Goal: Task Accomplishment & Management: Complete application form

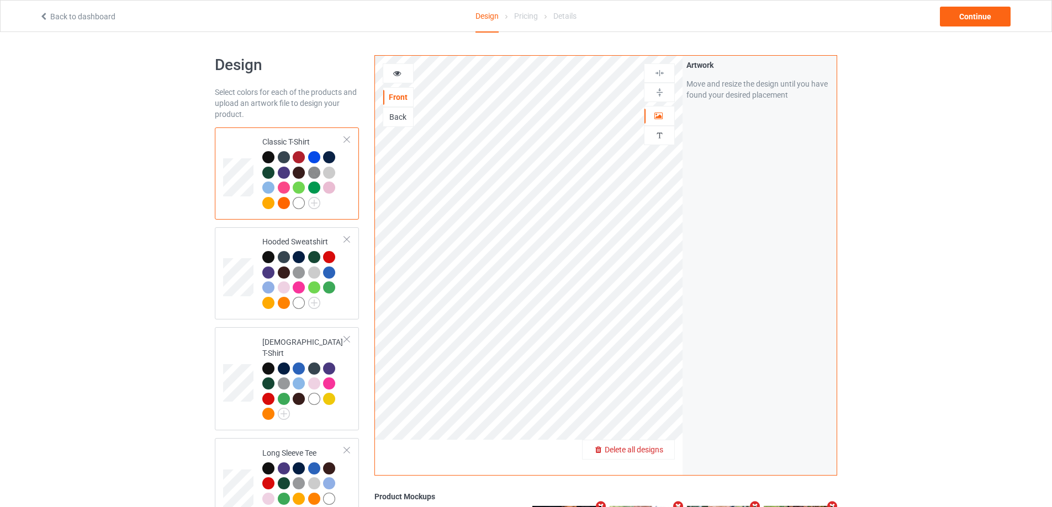
click at [658, 451] on span "Delete all designs" at bounding box center [634, 450] width 59 height 9
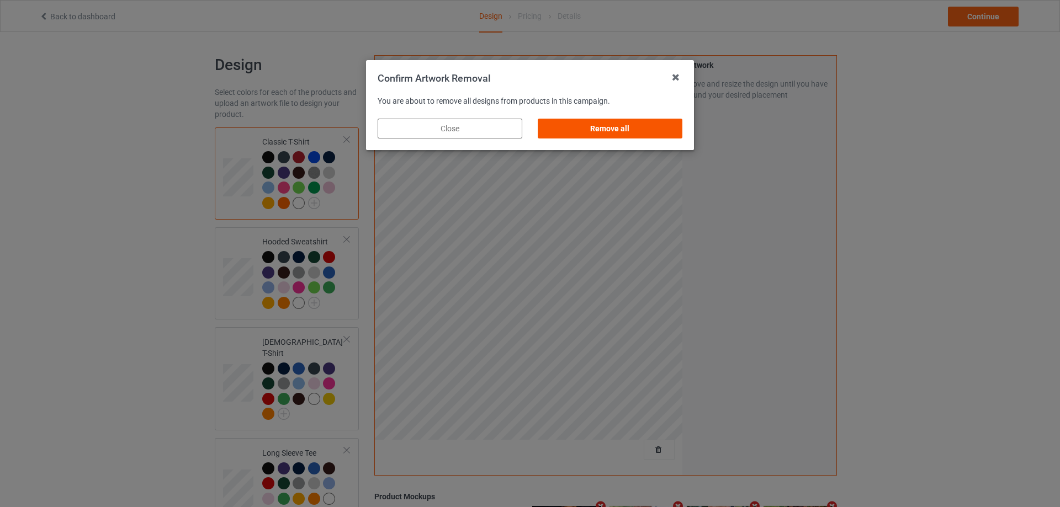
click at [624, 132] on div "Remove all" at bounding box center [610, 129] width 145 height 20
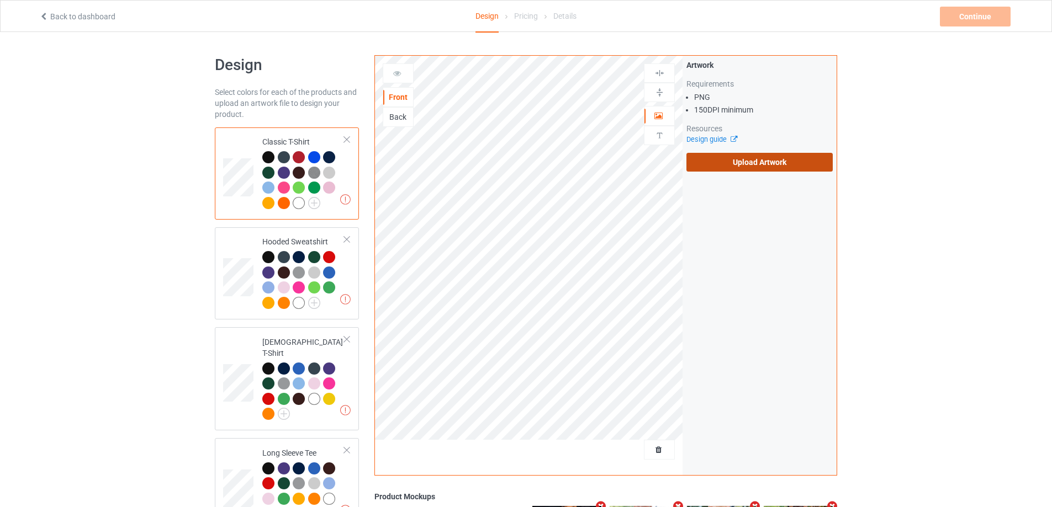
click at [743, 165] on label "Upload Artwork" at bounding box center [759, 162] width 146 height 19
click at [0, 0] on input "Upload Artwork" at bounding box center [0, 0] width 0 height 0
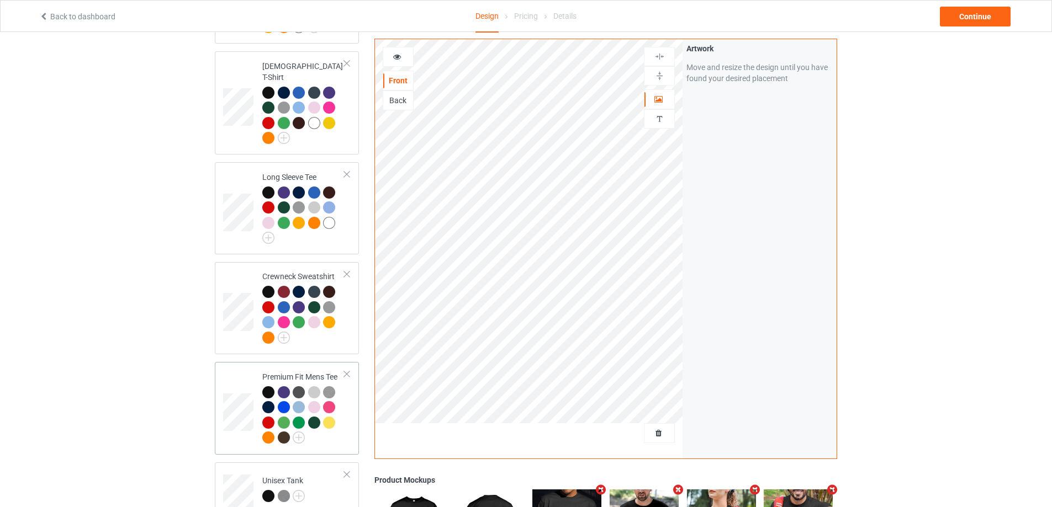
scroll to position [663, 0]
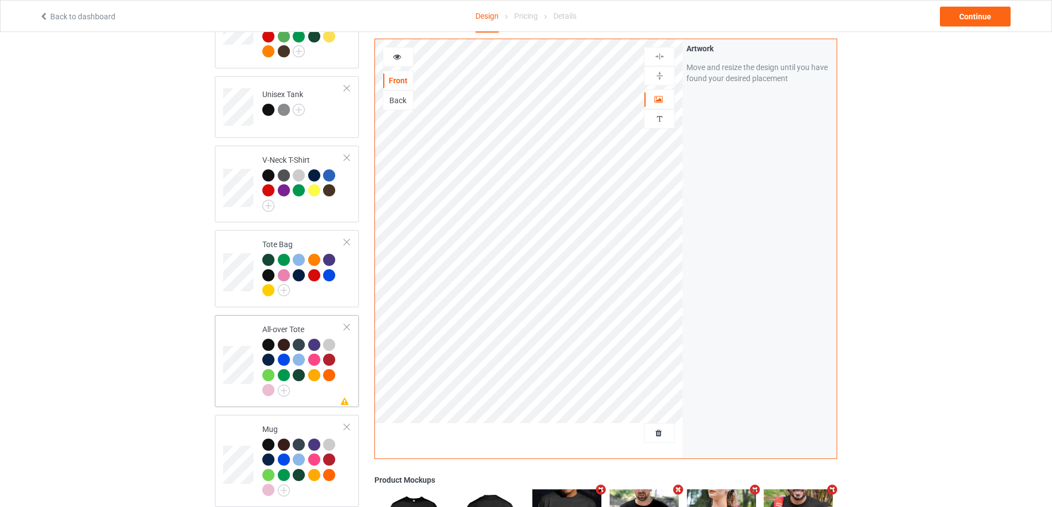
click at [352, 357] on div "Missing artwork on 1 side(s) All-over Tote" at bounding box center [287, 361] width 144 height 92
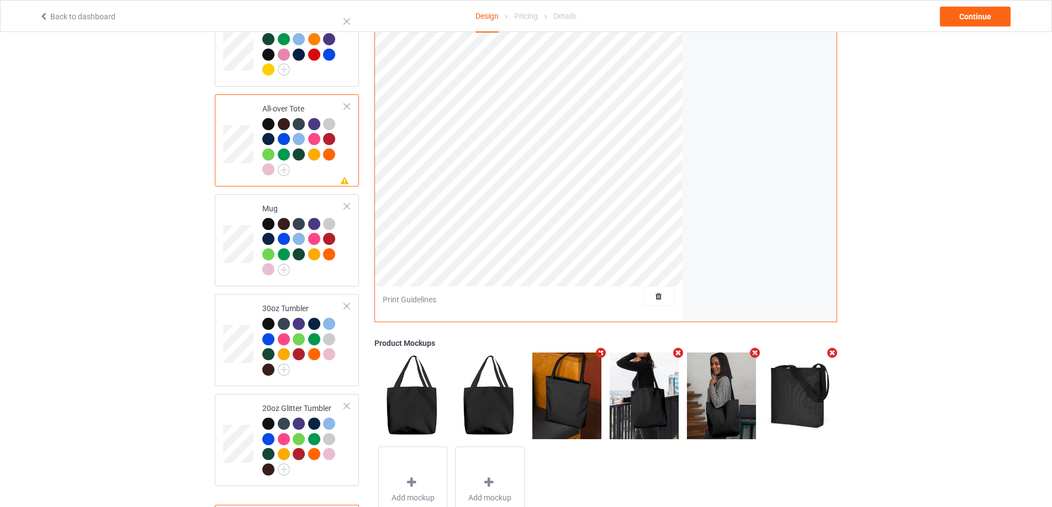
scroll to position [933, 0]
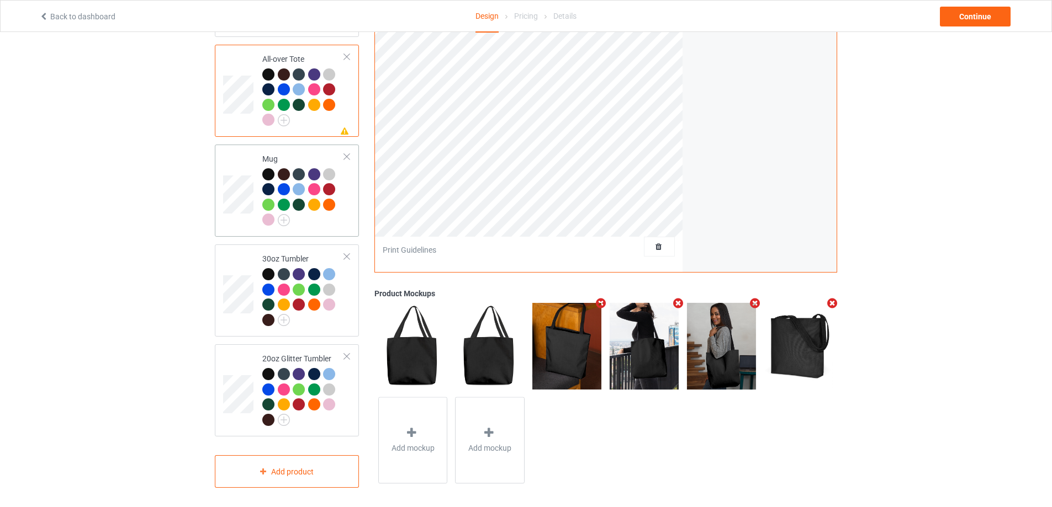
click at [333, 226] on td "Mug" at bounding box center [303, 190] width 94 height 83
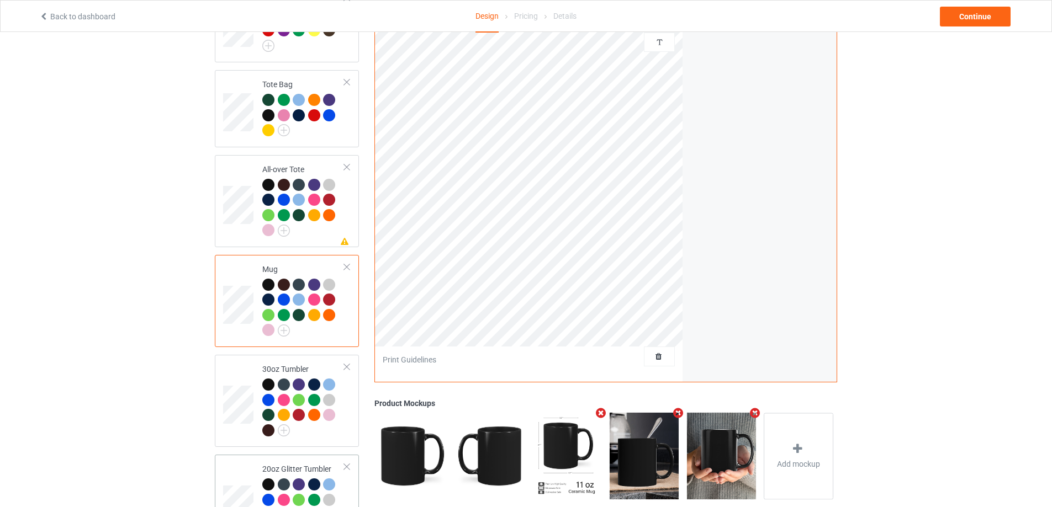
scroll to position [933, 0]
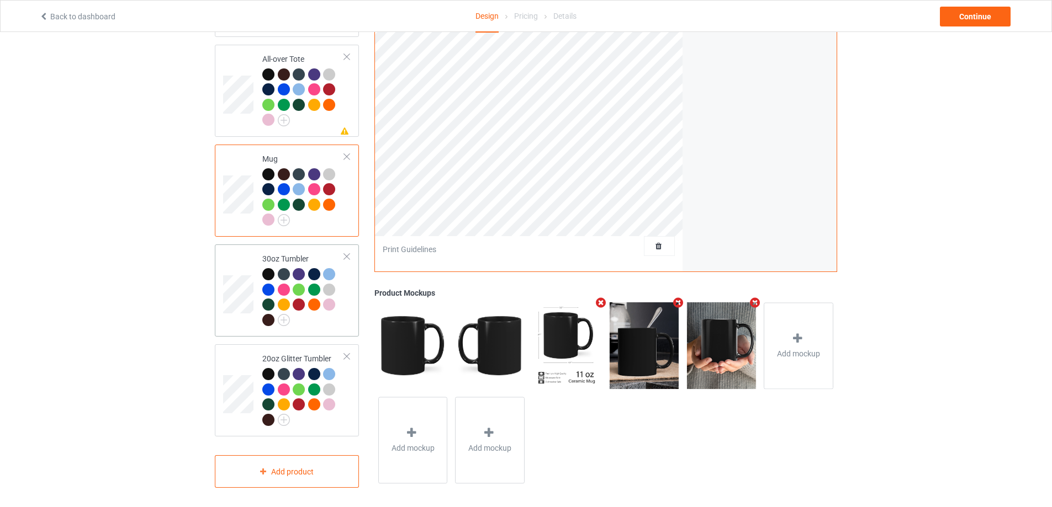
click at [340, 314] on div at bounding box center [303, 298] width 82 height 61
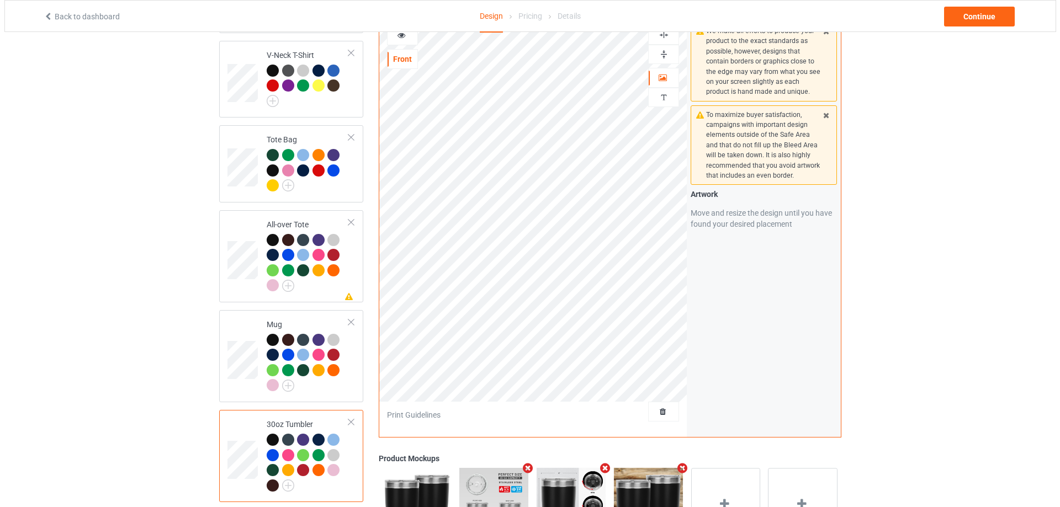
scroll to position [933, 0]
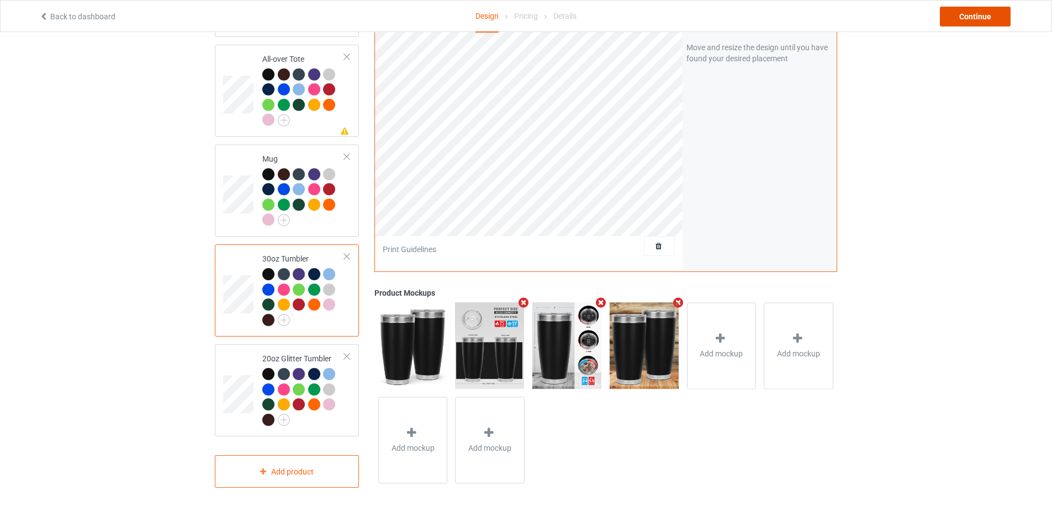
click at [987, 14] on div "Continue" at bounding box center [975, 17] width 71 height 20
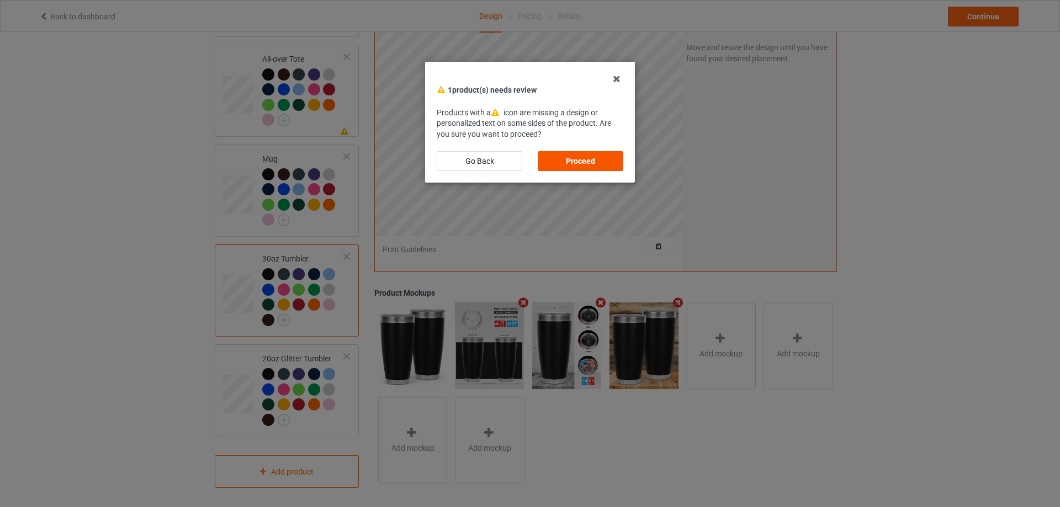
click at [575, 156] on div "Proceed" at bounding box center [581, 161] width 86 height 20
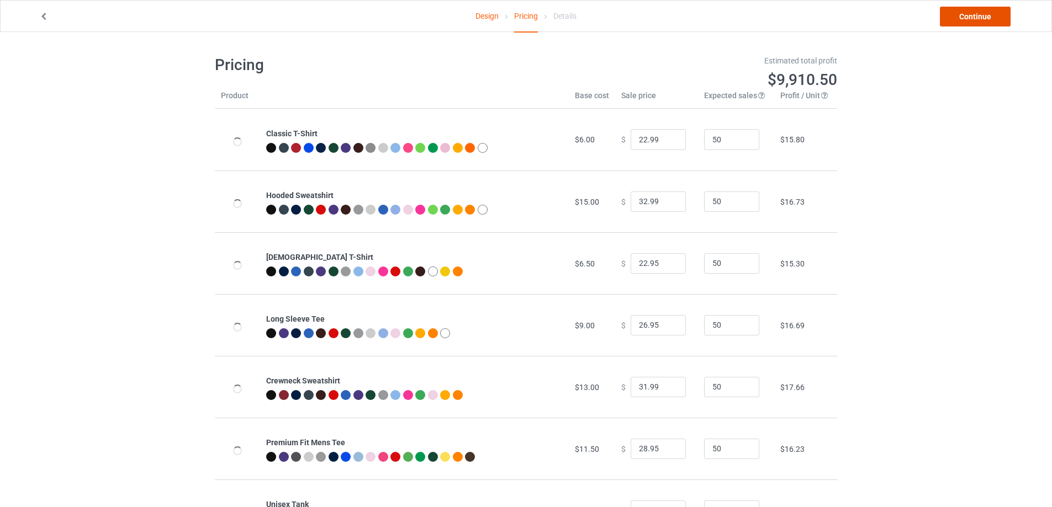
click at [995, 22] on link "Continue" at bounding box center [975, 17] width 71 height 20
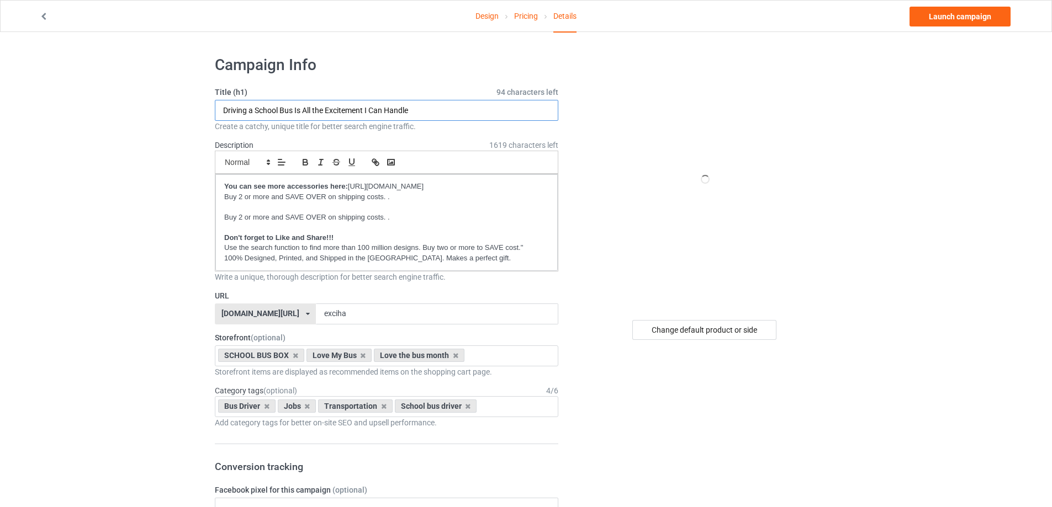
click at [408, 105] on input "Driving a School Bus Is All the Excitement I Can Handle" at bounding box center [386, 110] width 343 height 21
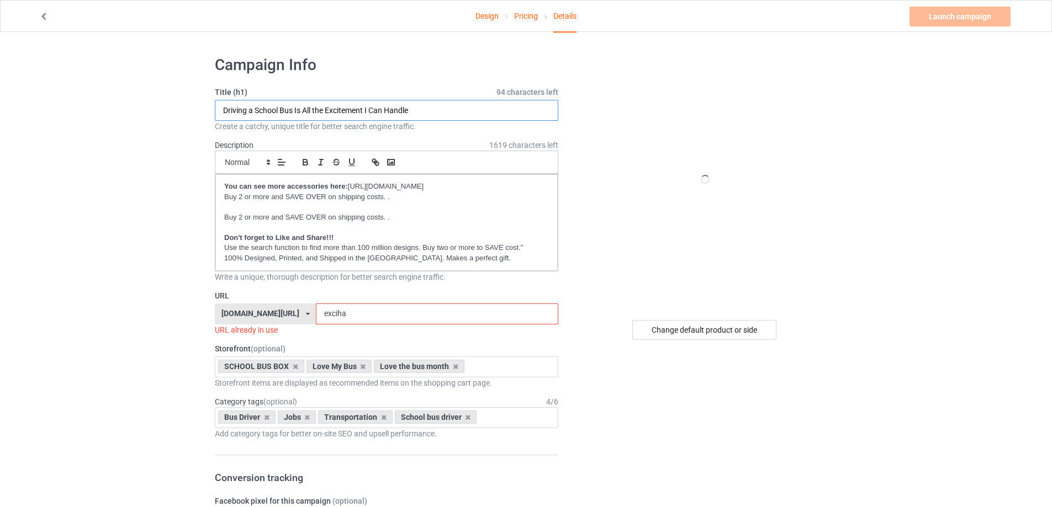
click at [408, 105] on input "Driving a School Bus Is All the Excitement I Can Handle" at bounding box center [386, 110] width 343 height 21
type input "Bus driver: Brave - Unstoppable - superhero"
click at [436, 314] on input "exciha" at bounding box center [437, 314] width 242 height 21
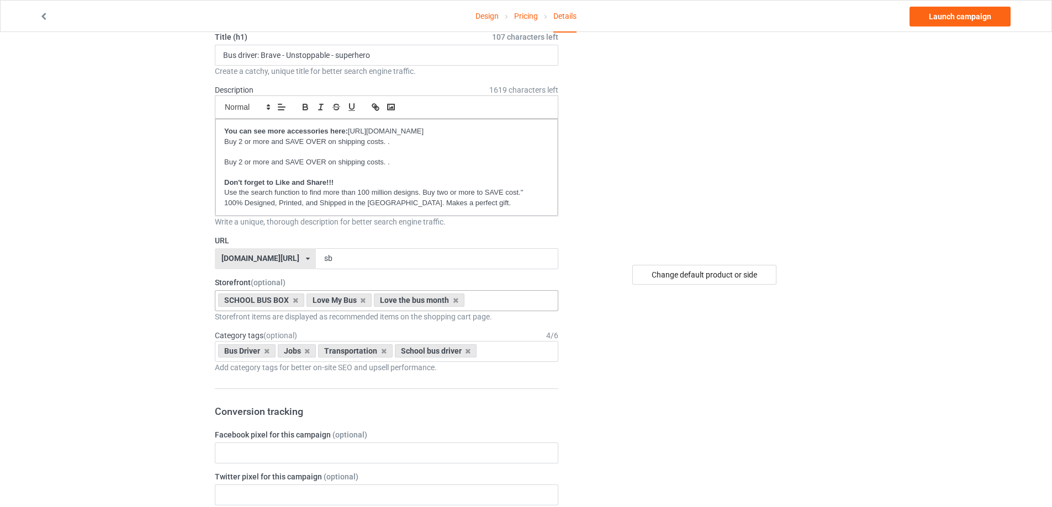
scroll to position [166, 0]
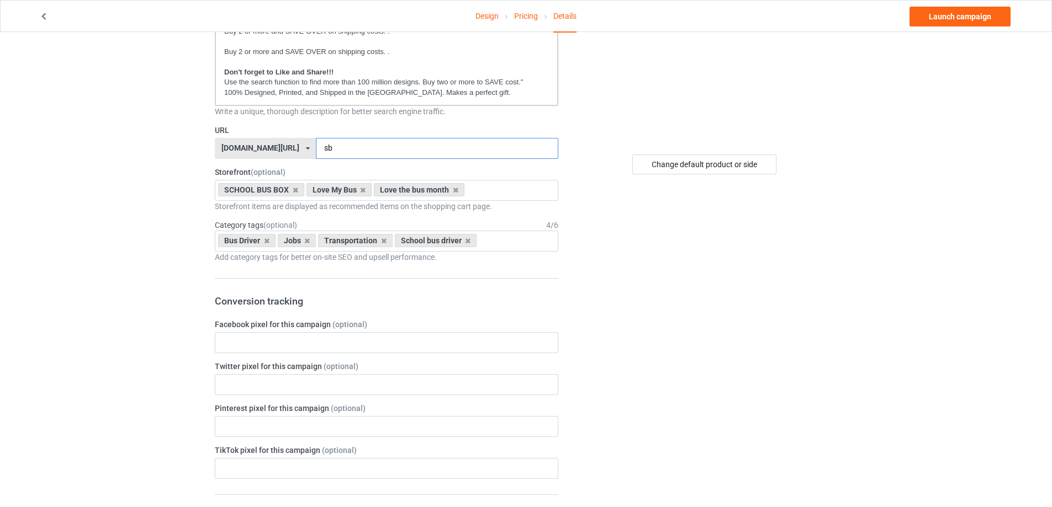
click at [377, 142] on input "sb" at bounding box center [437, 148] width 242 height 21
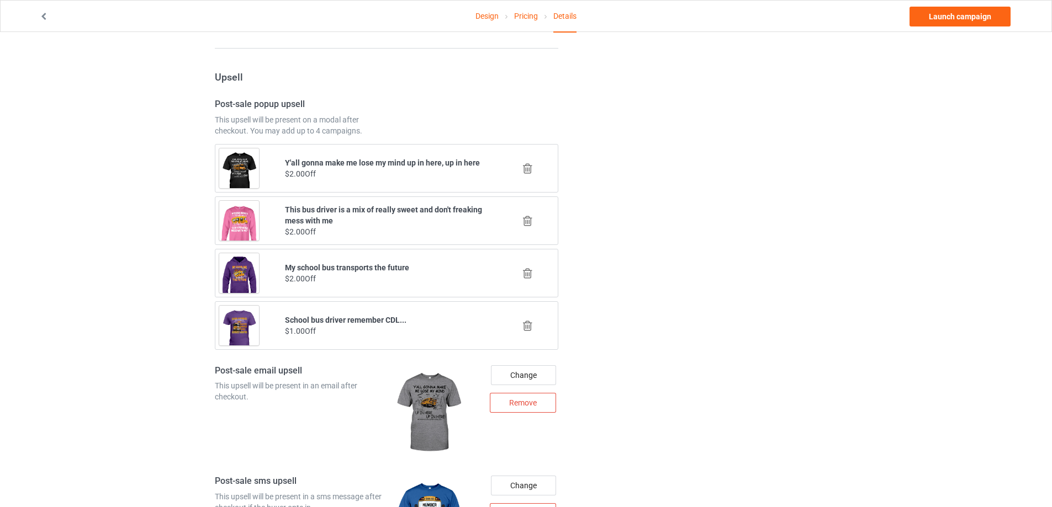
scroll to position [1325, 0]
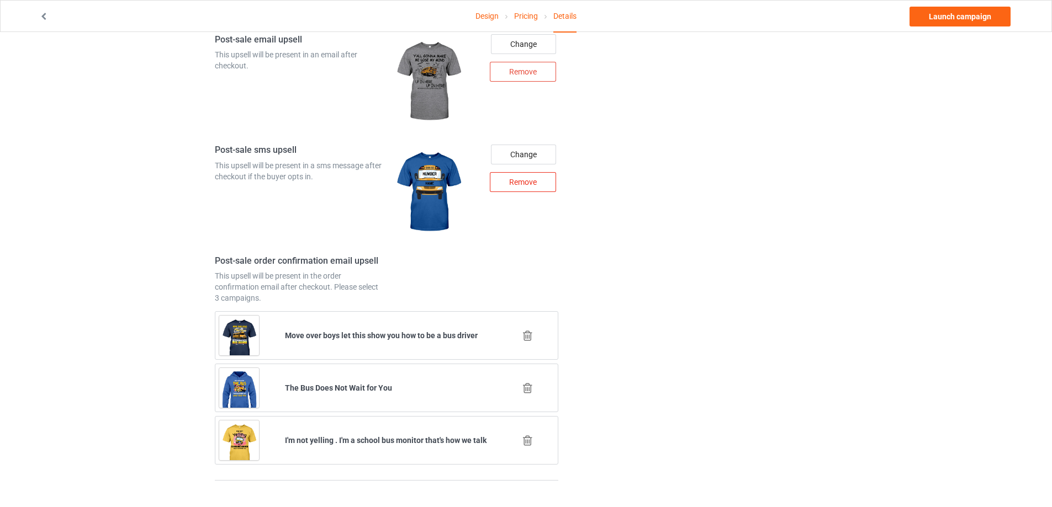
type input "sbs"
click at [501, 182] on div "Remove" at bounding box center [523, 182] width 66 height 20
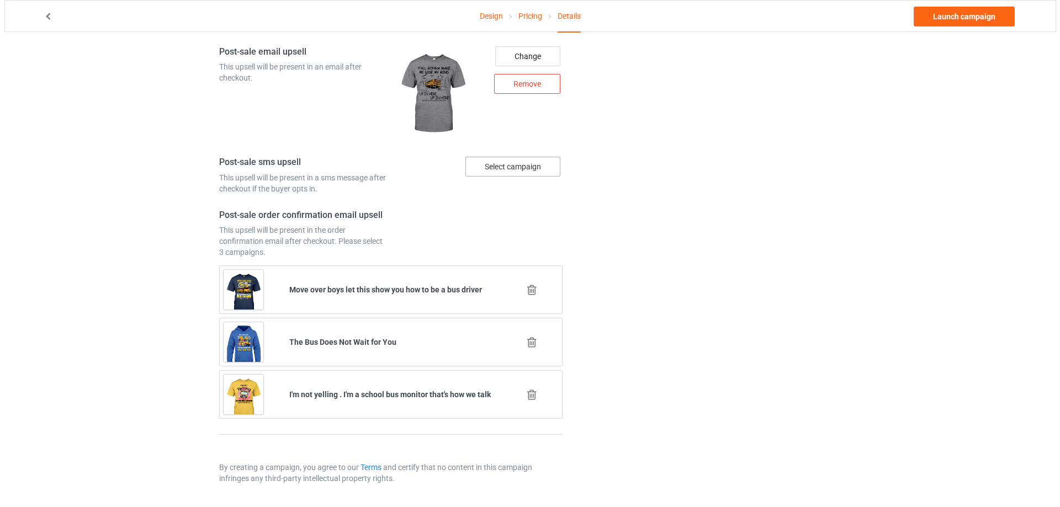
scroll to position [1313, 0]
click at [510, 162] on div "Select campaign" at bounding box center [508, 167] width 95 height 20
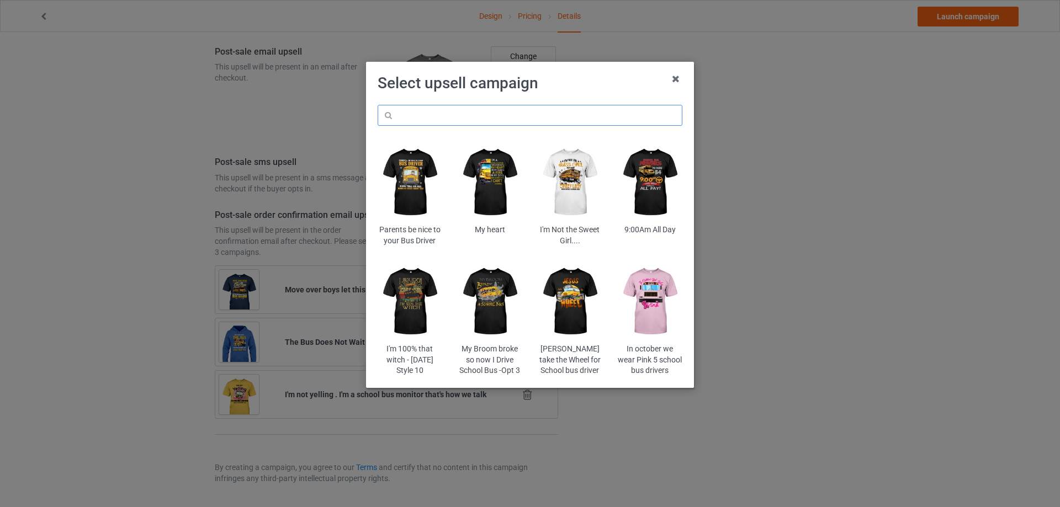
click at [467, 122] on input "text" at bounding box center [530, 115] width 305 height 21
paste input "exciha"
type input "exciha"
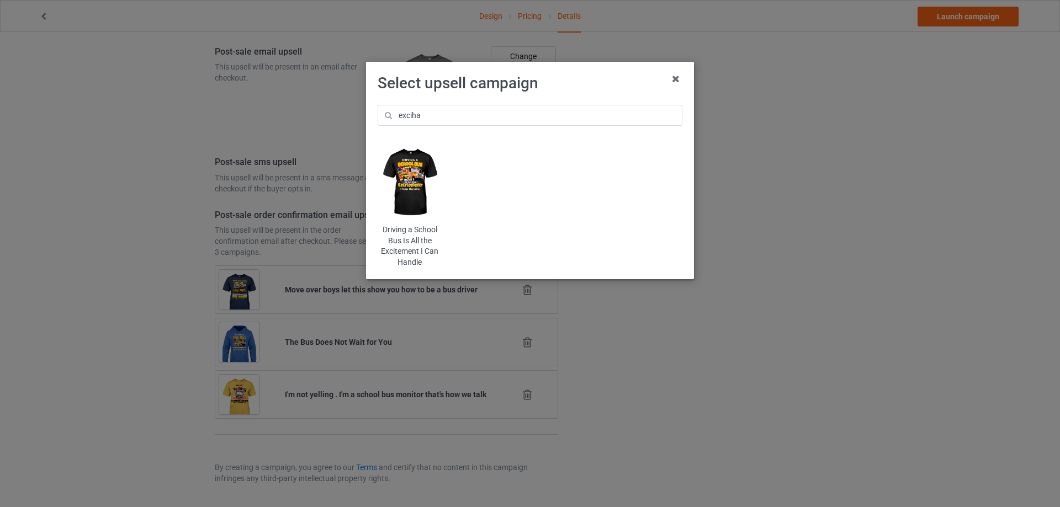
click at [412, 163] on img at bounding box center [410, 182] width 65 height 81
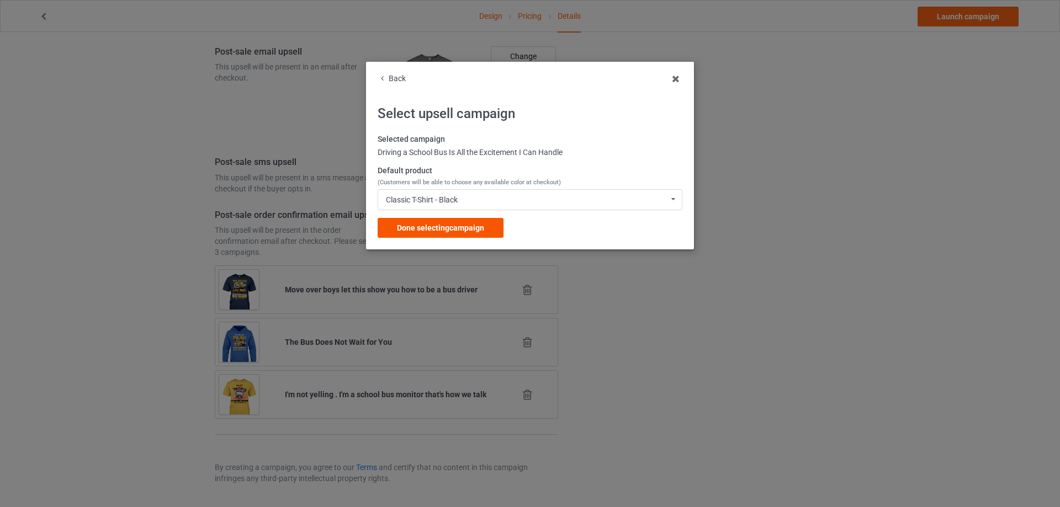
click at [454, 232] on span "Done selecting campaign" at bounding box center [440, 228] width 87 height 9
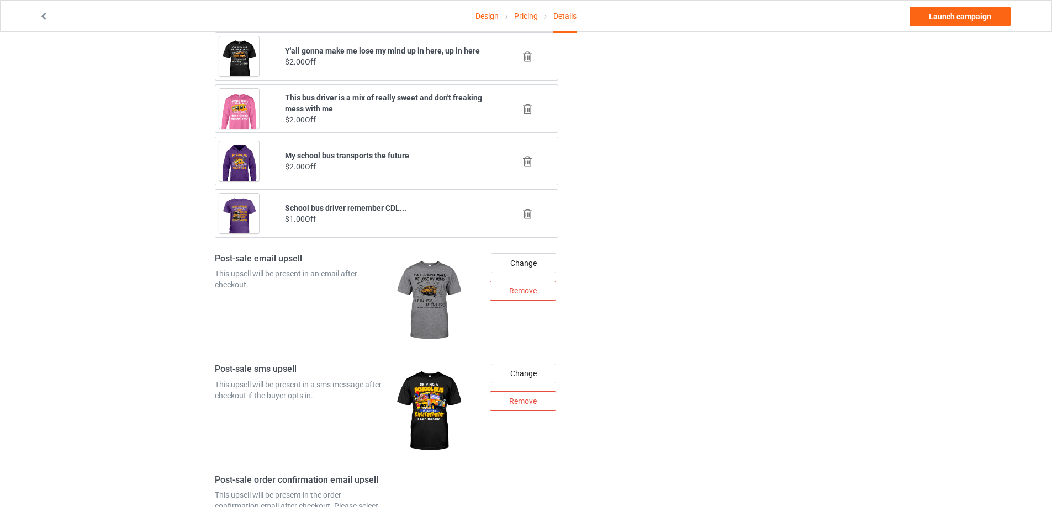
scroll to position [1371, 0]
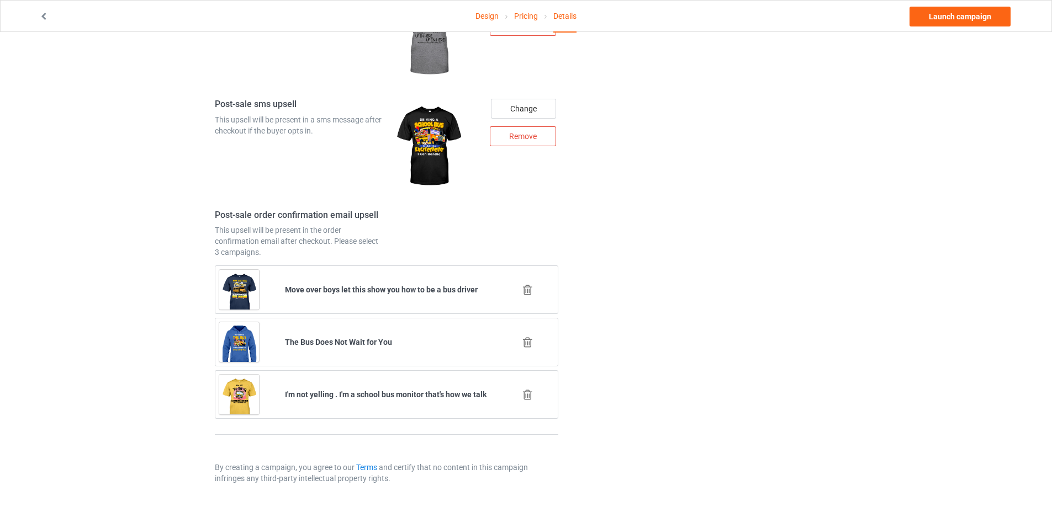
click at [528, 287] on icon at bounding box center [528, 290] width 14 height 12
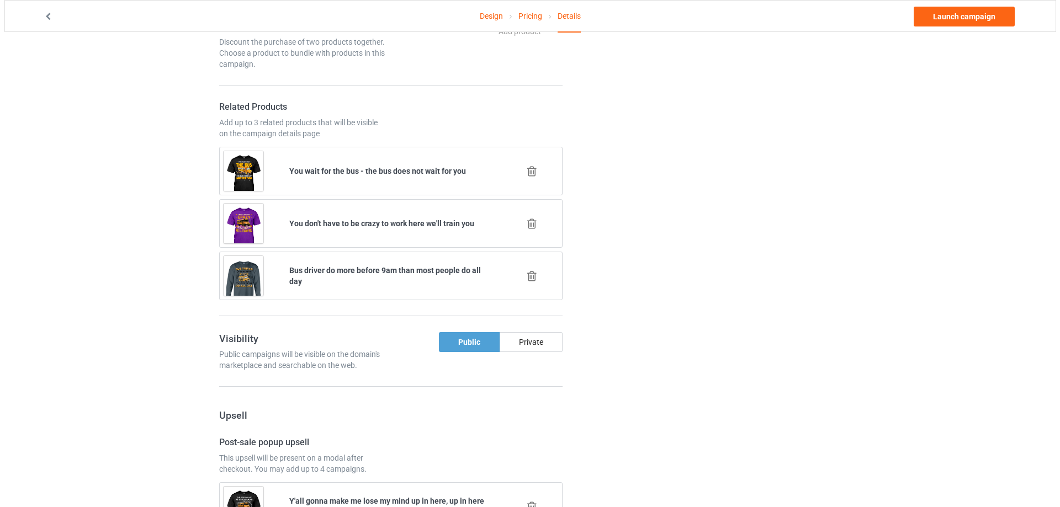
scroll to position [1318, 0]
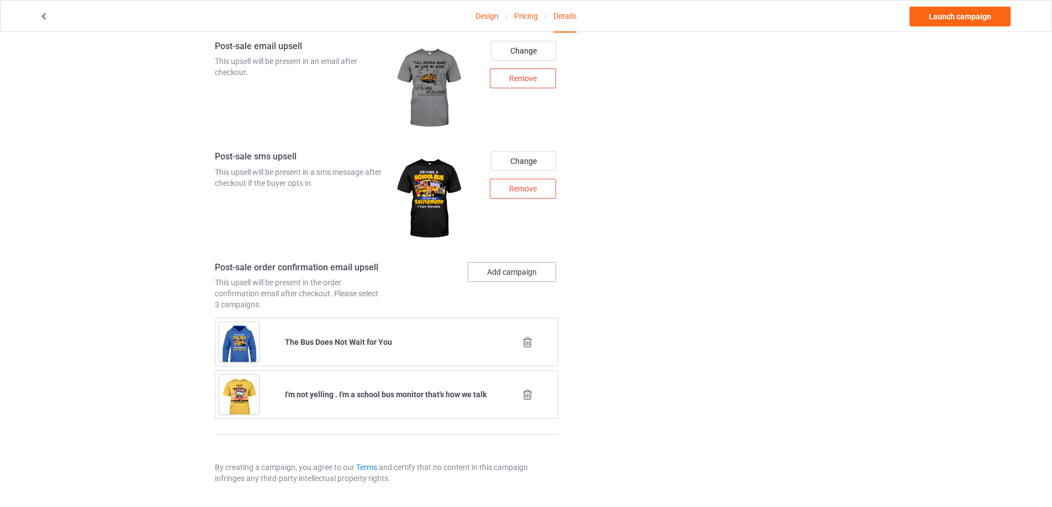
click at [527, 277] on button "Add campaign" at bounding box center [512, 272] width 88 height 20
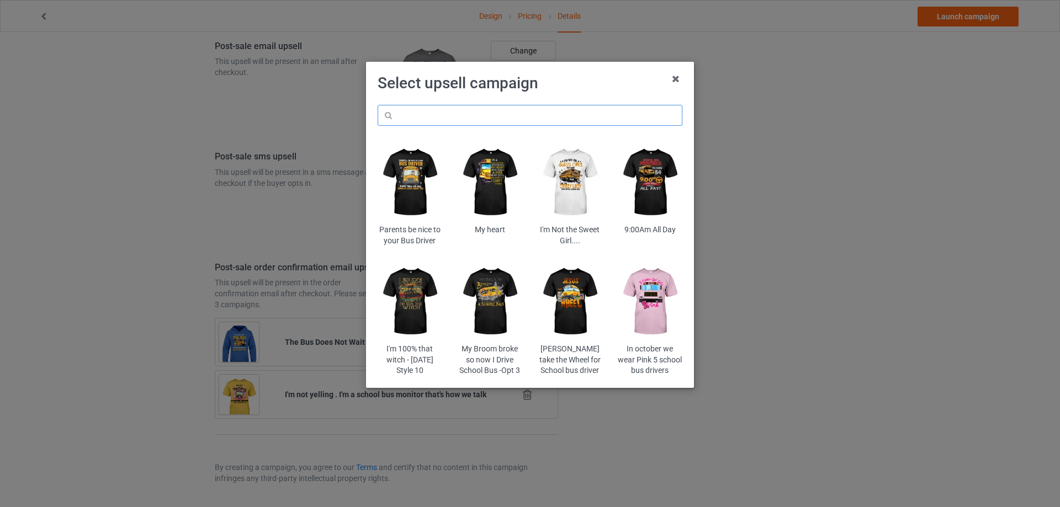
click at [492, 118] on input "text" at bounding box center [530, 115] width 305 height 21
type input "myb"
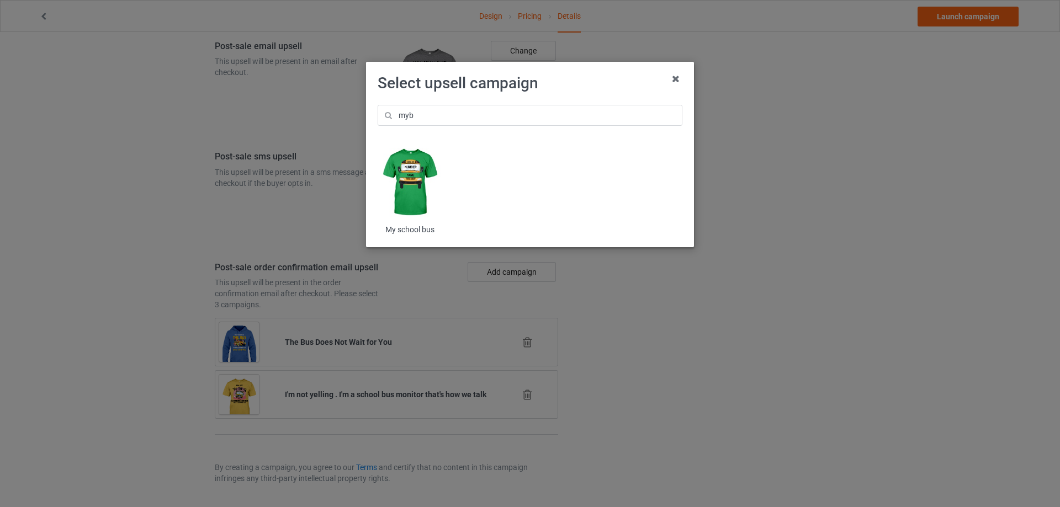
click at [423, 172] on img at bounding box center [410, 182] width 65 height 81
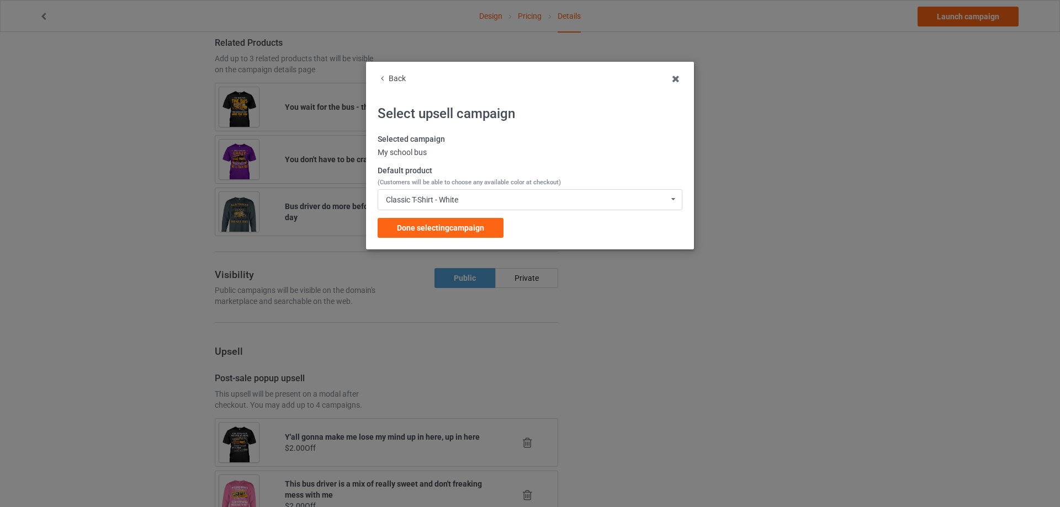
scroll to position [1318, 0]
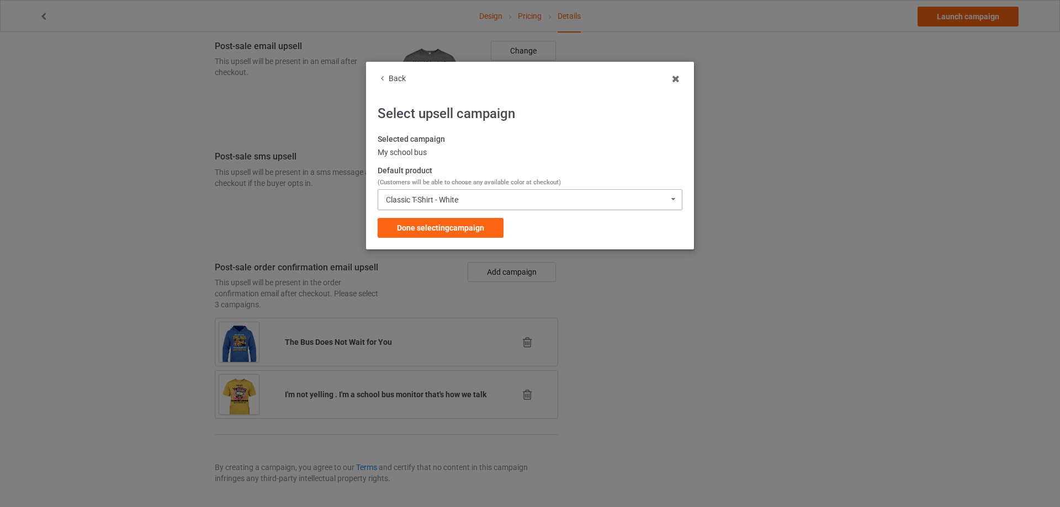
click at [439, 199] on div "Classic T-Shirt - White" at bounding box center [422, 200] width 72 height 8
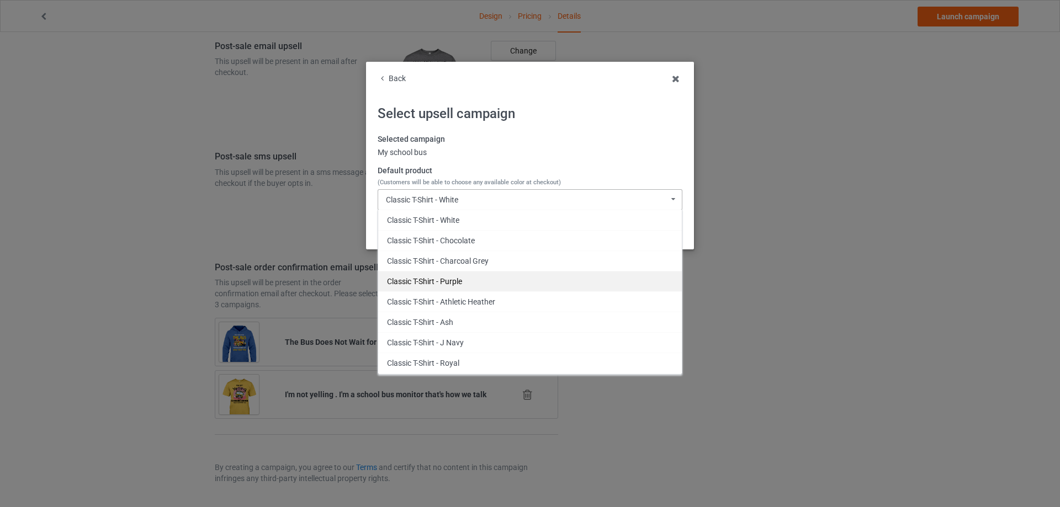
click at [458, 279] on div "Classic T-Shirt - Purple" at bounding box center [530, 281] width 304 height 20
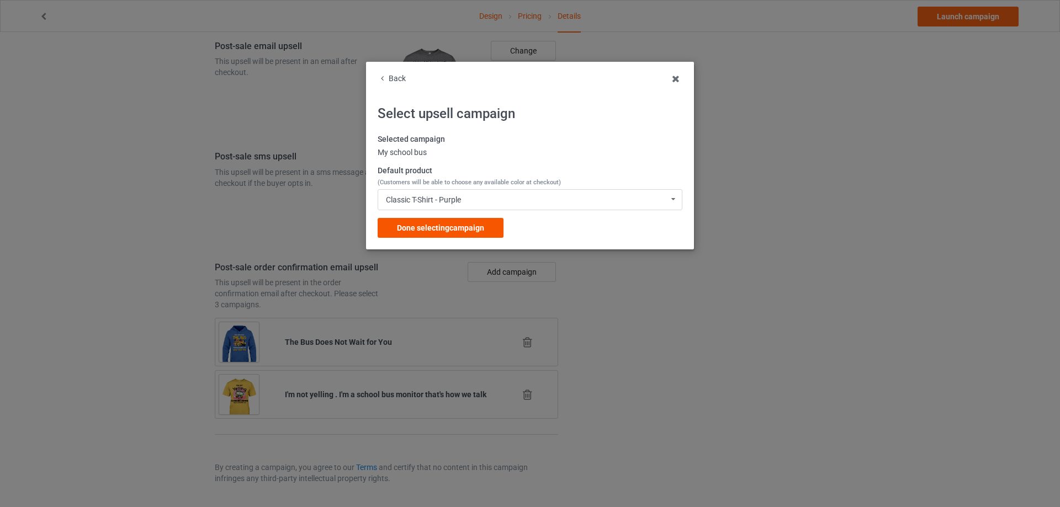
click at [447, 231] on span "Done selecting campaign" at bounding box center [440, 228] width 87 height 9
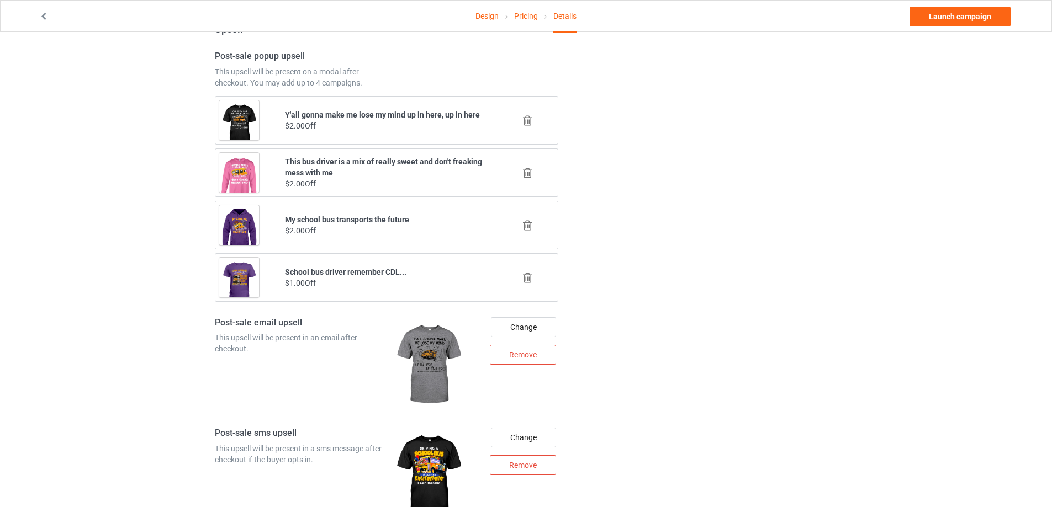
scroll to position [1371, 0]
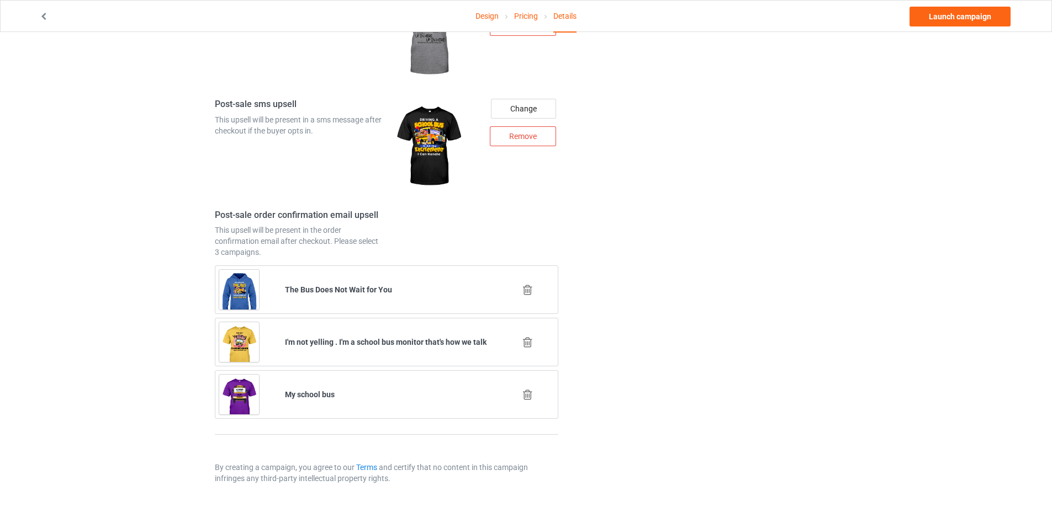
click at [528, 343] on icon at bounding box center [528, 343] width 14 height 12
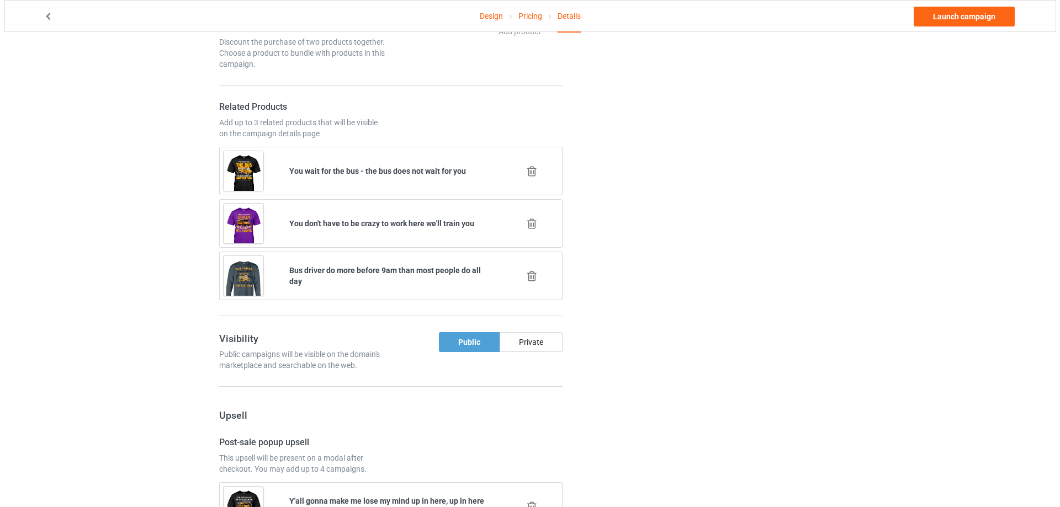
scroll to position [1318, 0]
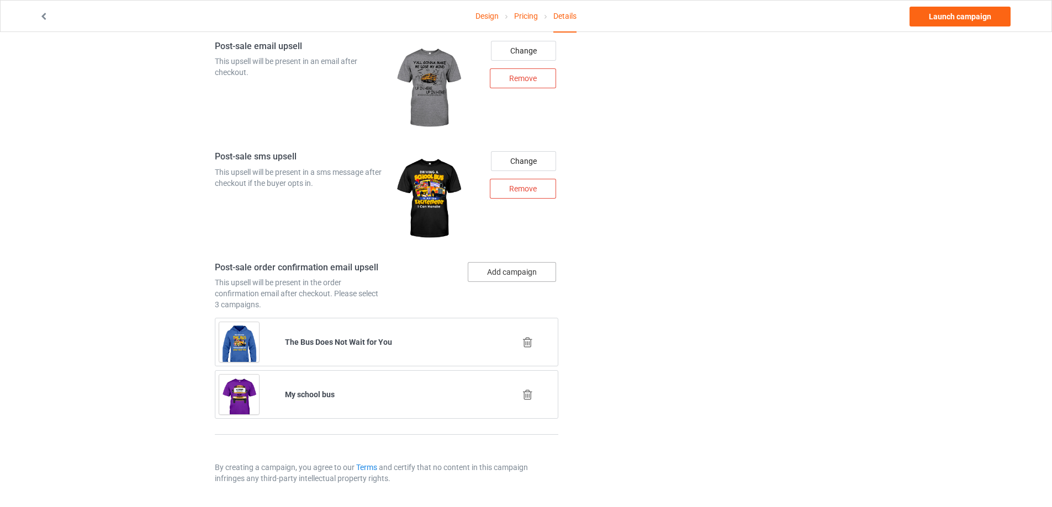
click at [509, 269] on button "Add campaign" at bounding box center [512, 272] width 88 height 20
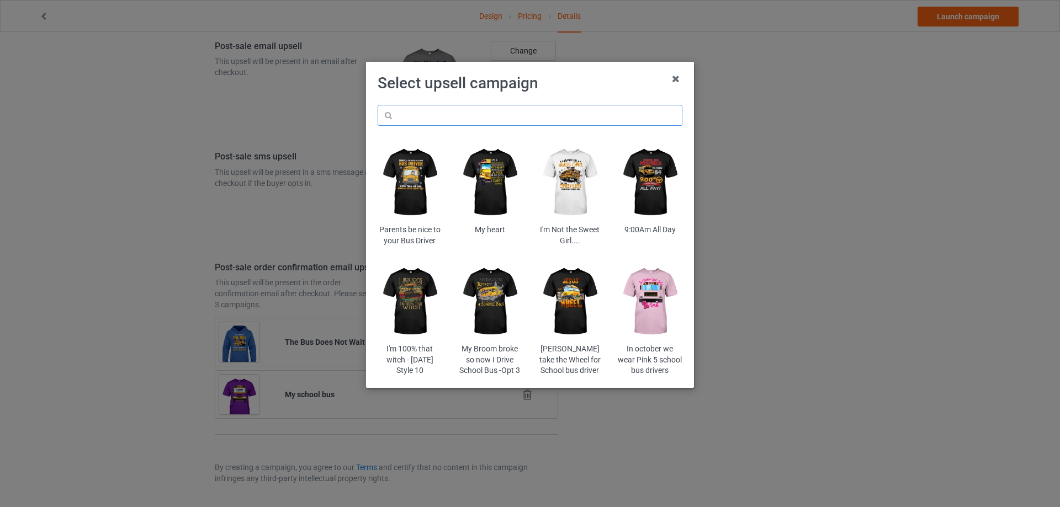
click at [506, 118] on input "text" at bounding box center [530, 115] width 305 height 21
paste input "pioc2"
type input "pioc2"
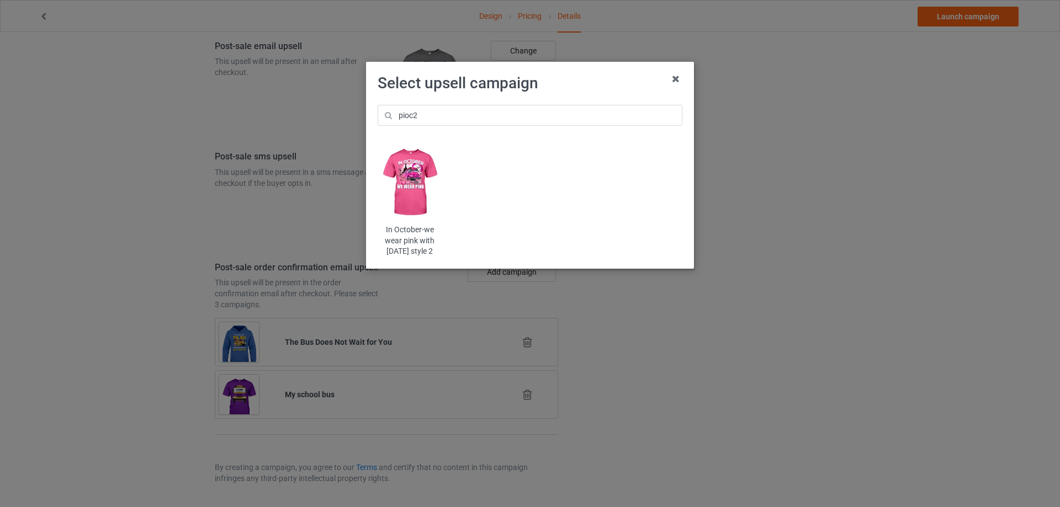
click at [411, 167] on img at bounding box center [410, 182] width 65 height 81
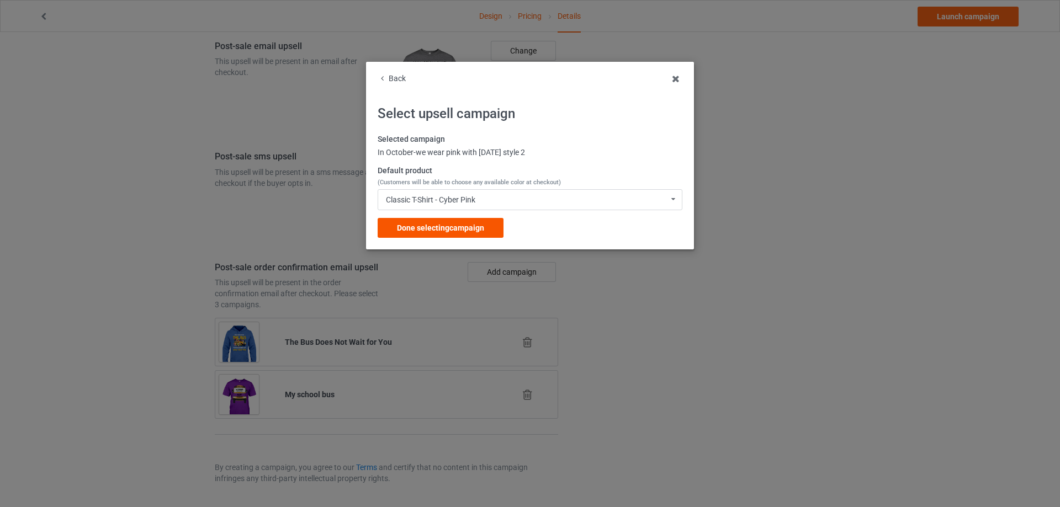
click at [499, 226] on div "Done selecting campaign" at bounding box center [441, 228] width 126 height 20
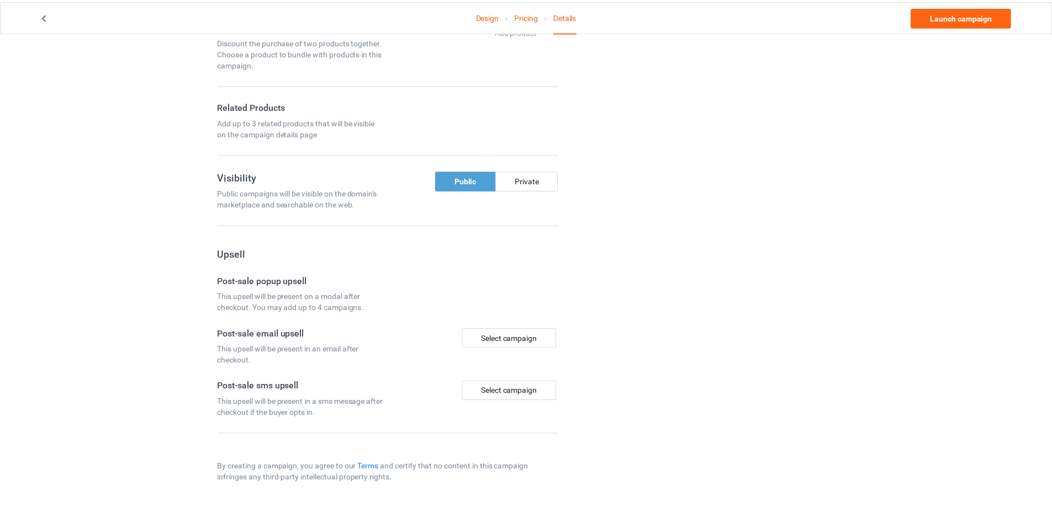
scroll to position [655, 0]
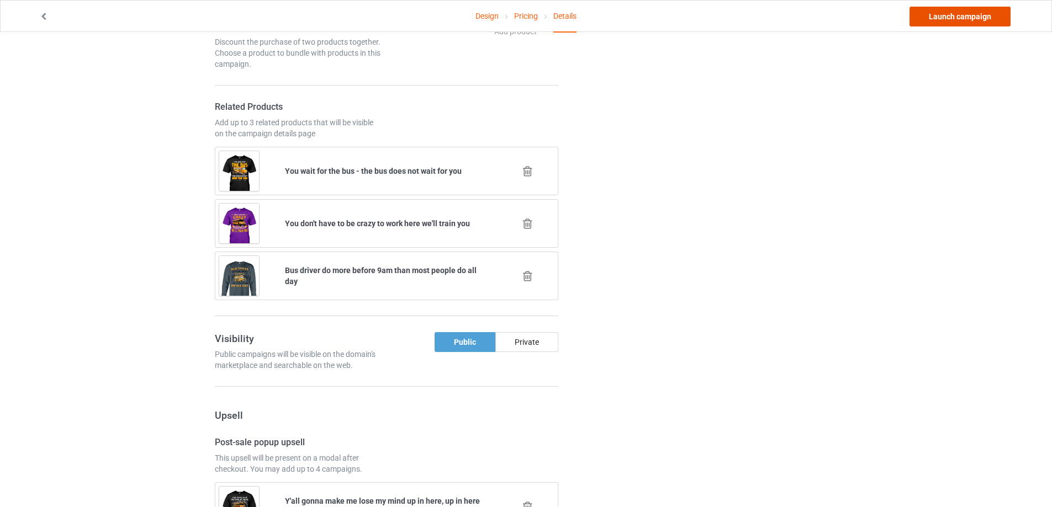
click at [974, 16] on link "Launch campaign" at bounding box center [959, 17] width 101 height 20
